Goal: Information Seeking & Learning: Learn about a topic

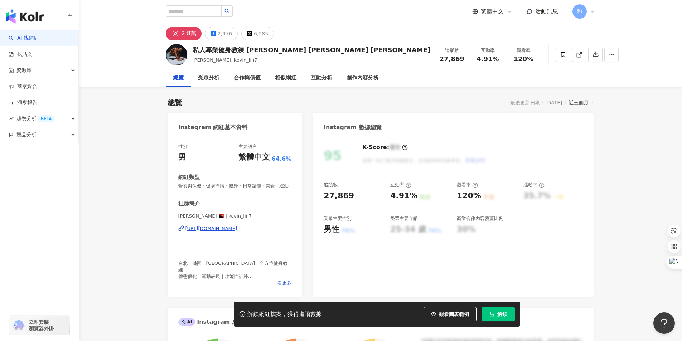
drag, startPoint x: 131, startPoint y: 169, endPoint x: 143, endPoint y: 163, distance: 13.1
click at [221, 36] on div "2,976" at bounding box center [225, 34] width 14 height 10
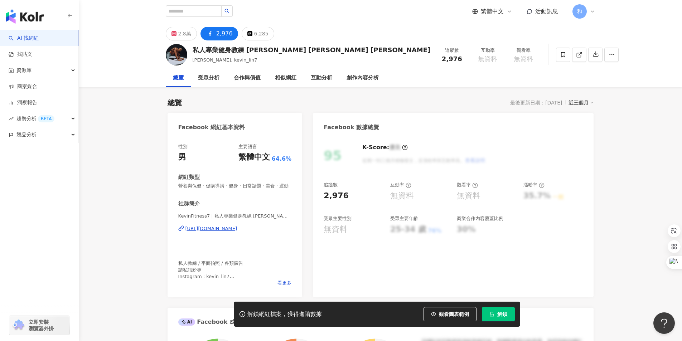
drag, startPoint x: 178, startPoint y: 33, endPoint x: 192, endPoint y: 198, distance: 165.1
click at [179, 34] on div "2.8萬" at bounding box center [184, 34] width 13 height 10
click at [183, 31] on div "2.8萬" at bounding box center [184, 34] width 13 height 10
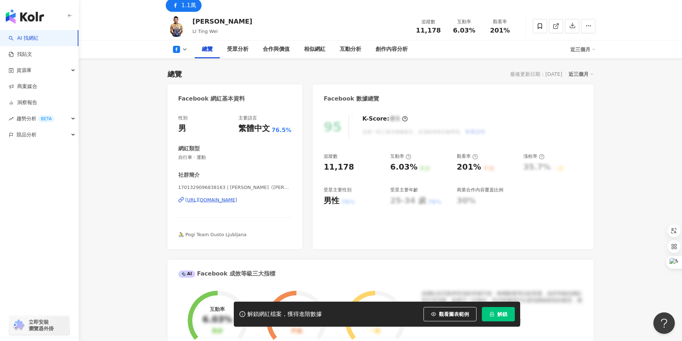
click at [181, 47] on button at bounding box center [180, 49] width 29 height 7
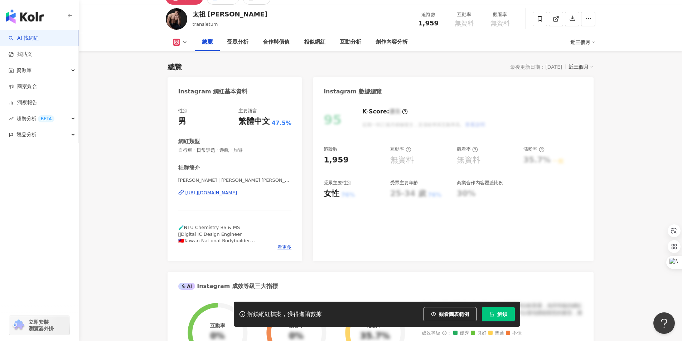
click at [180, 41] on button at bounding box center [180, 42] width 29 height 7
click at [186, 72] on button "Facebook" at bounding box center [191, 72] width 43 height 10
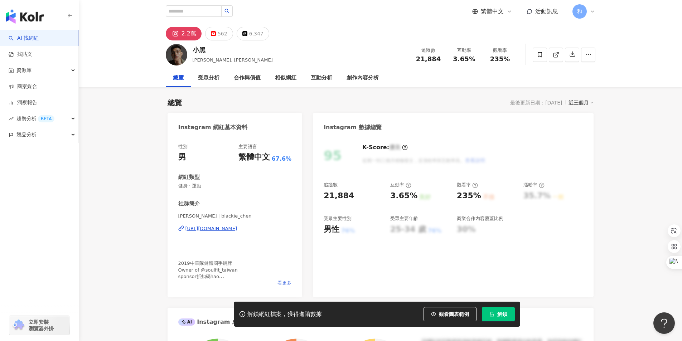
click at [287, 282] on span "看更多" at bounding box center [284, 283] width 14 height 6
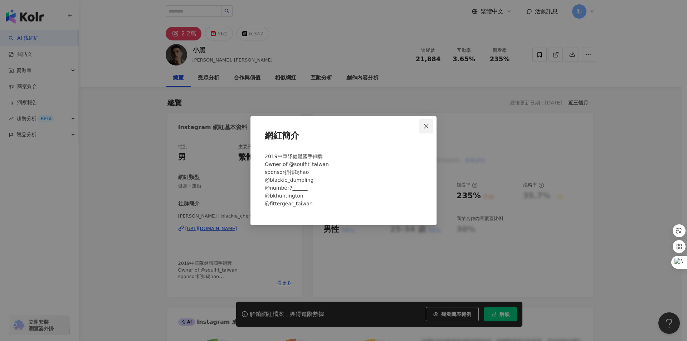
click at [427, 124] on icon "close" at bounding box center [426, 126] width 6 height 6
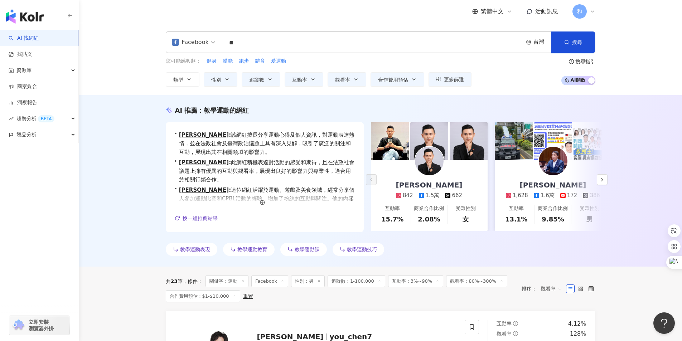
click at [251, 44] on input "**" at bounding box center [372, 43] width 294 height 14
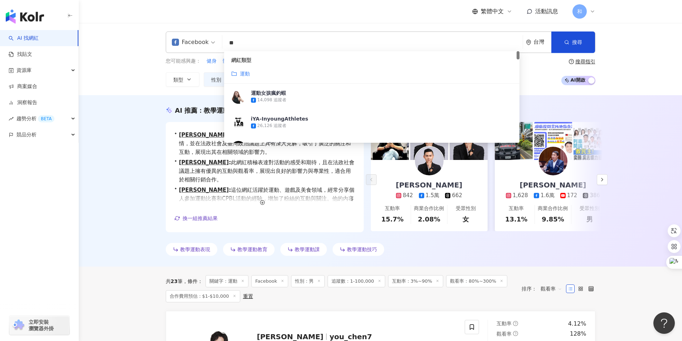
type input "*"
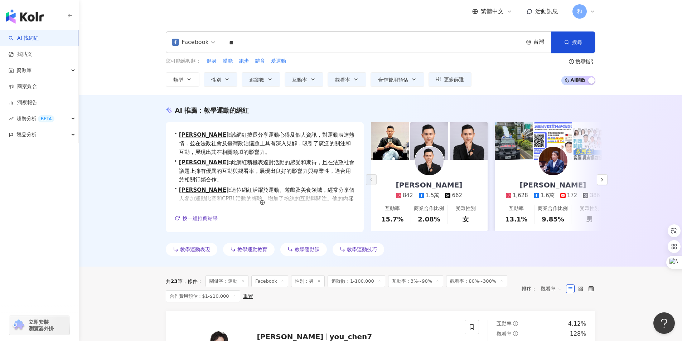
type input "**"
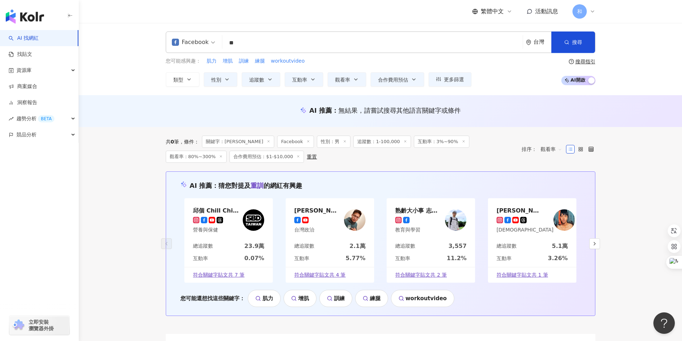
click at [127, 110] on div "AI 推薦 ： 無結果，請嘗試搜尋其他語言關鍵字或條件" at bounding box center [380, 111] width 603 height 32
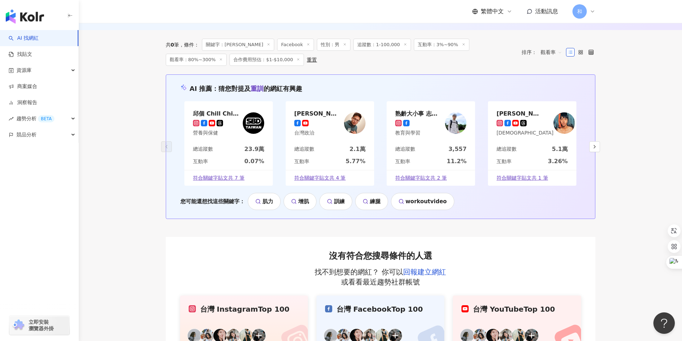
scroll to position [94, 0]
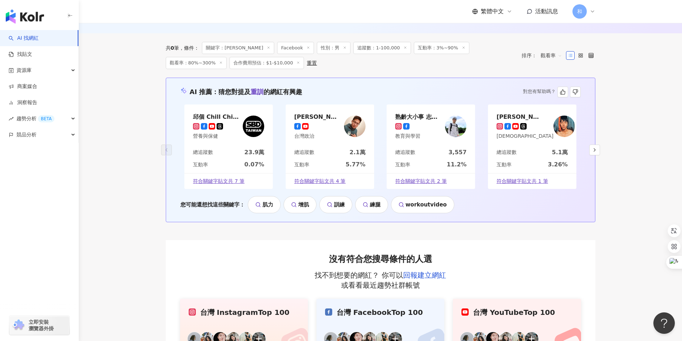
click at [301, 205] on link "增肌" at bounding box center [299, 204] width 33 height 17
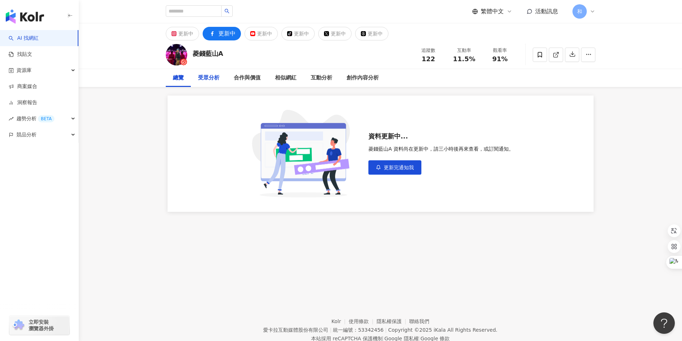
click at [211, 78] on div "受眾分析" at bounding box center [208, 78] width 21 height 9
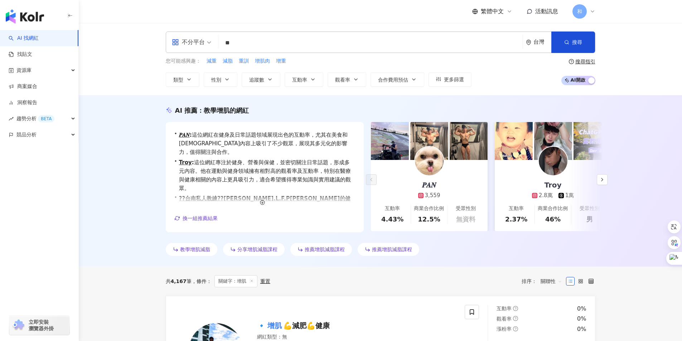
click at [554, 257] on div "教學增肌減脂 分享增肌減脂課程 推薦增肌減脂課程 推薦增肌減脂課程" at bounding box center [380, 251] width 429 height 16
click at [554, 282] on span "關聯性" at bounding box center [550, 280] width 21 height 11
click at [550, 255] on div "觀看率" at bounding box center [551, 254] width 18 height 8
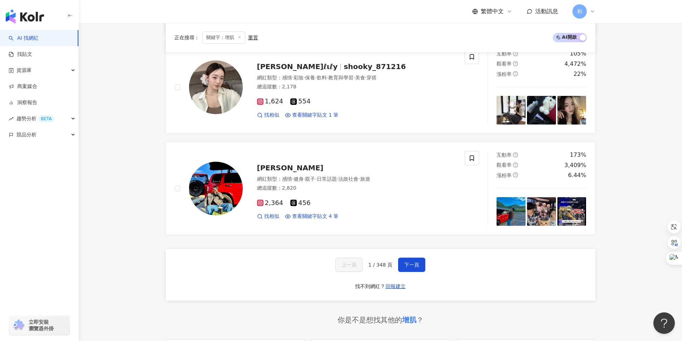
scroll to position [1278, 0]
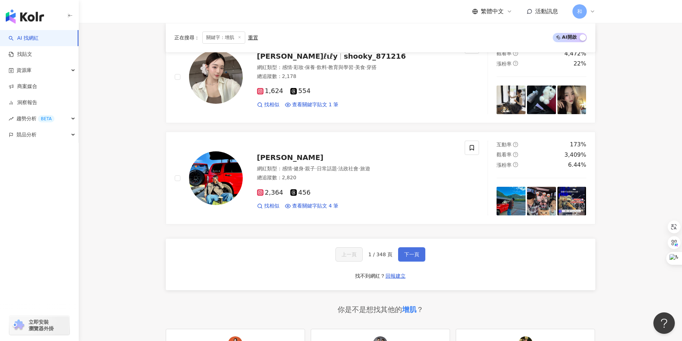
click at [416, 254] on span "下一頁" at bounding box center [411, 255] width 15 height 6
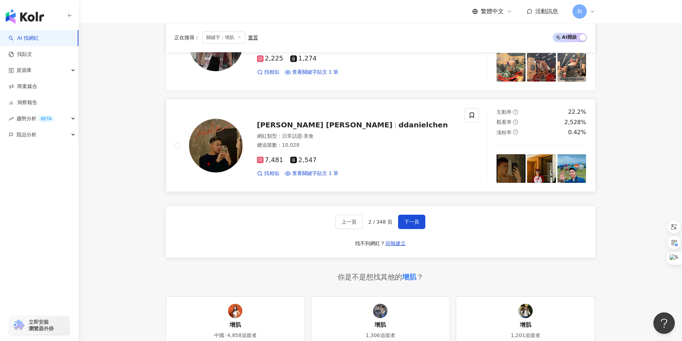
scroll to position [1314, 0]
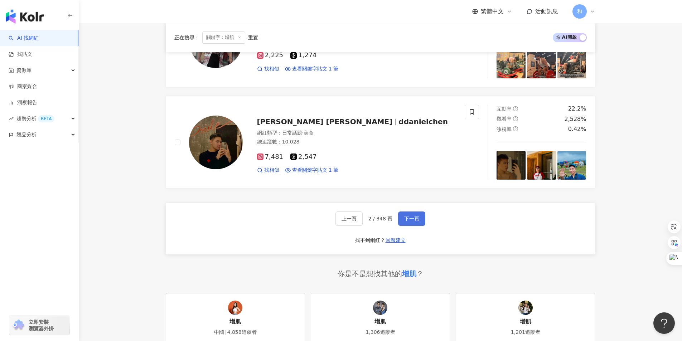
click at [415, 219] on span "下一頁" at bounding box center [411, 219] width 15 height 6
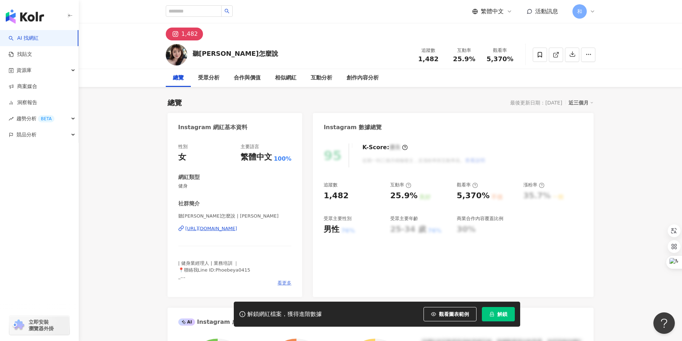
click at [285, 283] on span "看更多" at bounding box center [284, 283] width 14 height 6
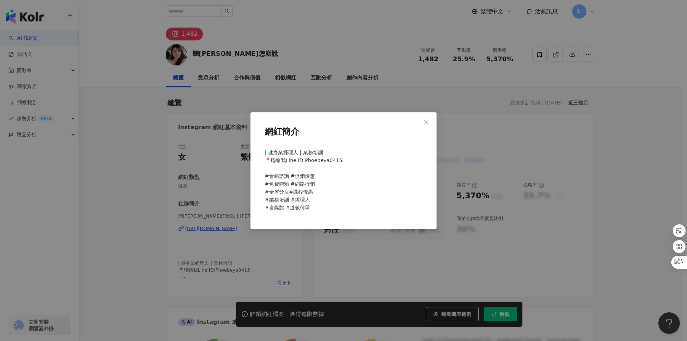
click at [330, 44] on div "網紅簡介 | 健身業經理人 | 業務培訓 ｜ 📍聯絡我Line ID:Phoebeya0415 _ #會籍諮詢 #促銷優惠 #免費體驗 #網路行銷 #全省分店…" at bounding box center [343, 170] width 687 height 341
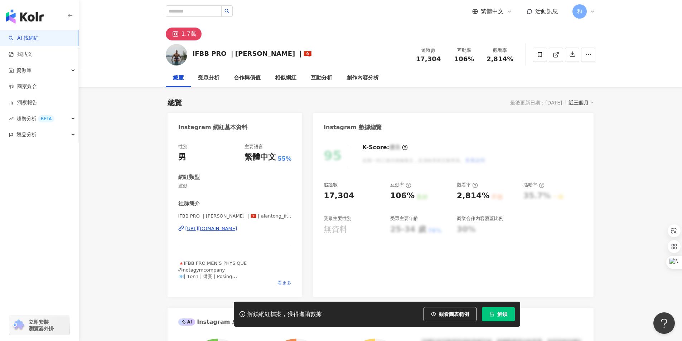
click at [284, 282] on span "看更多" at bounding box center [284, 283] width 14 height 6
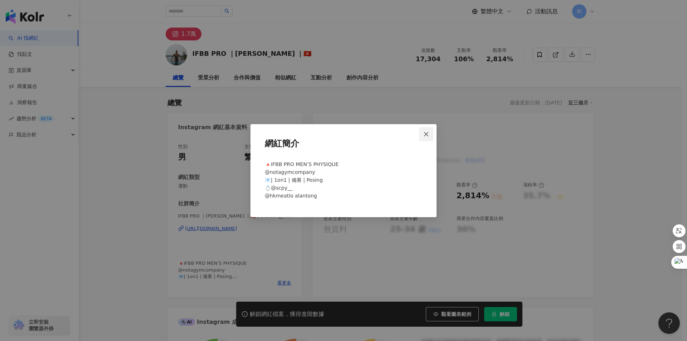
click at [426, 132] on icon "close" at bounding box center [426, 134] width 6 height 6
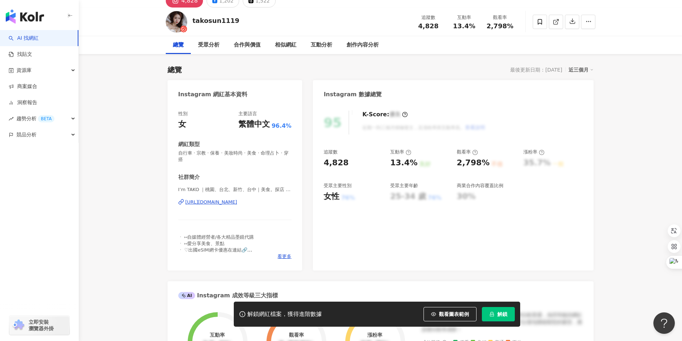
scroll to position [36, 0]
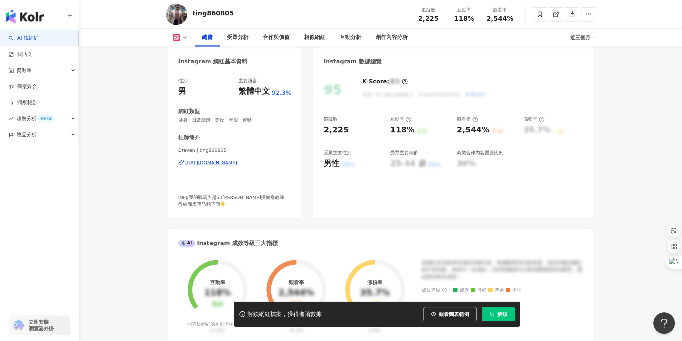
scroll to position [107, 0]
